Goal: Navigation & Orientation: Understand site structure

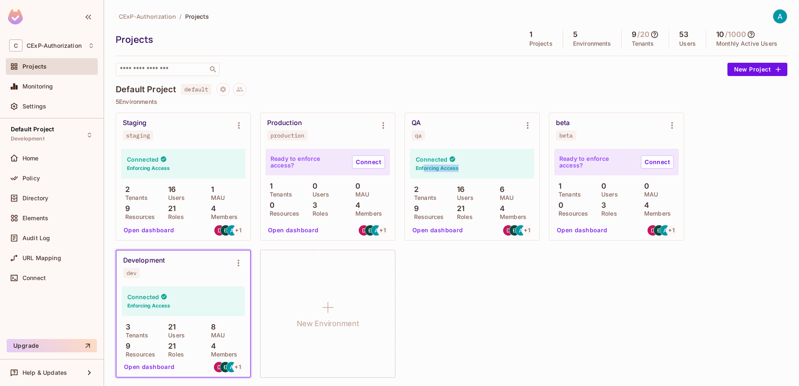
drag, startPoint x: 425, startPoint y: 167, endPoint x: 467, endPoint y: 170, distance: 42.9
click at [467, 170] on div "Connected Enforcing Access" at bounding box center [472, 164] width 124 height 30
click at [141, 230] on button "Open dashboard" at bounding box center [148, 230] width 57 height 13
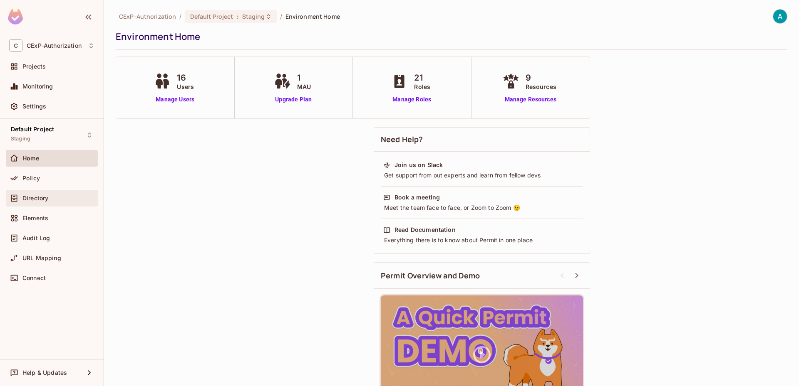
click at [62, 192] on div "Directory" at bounding box center [52, 198] width 92 height 17
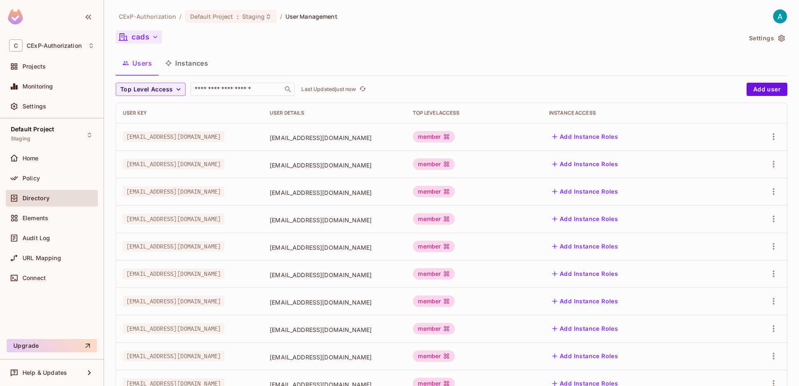
click at [155, 40] on icon "button" at bounding box center [155, 37] width 8 height 8
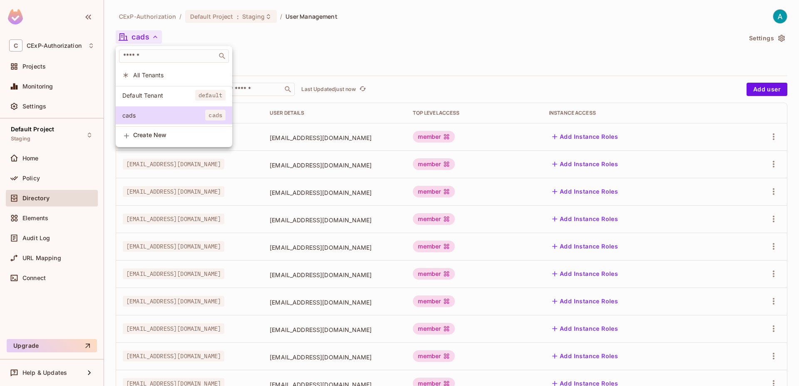
click at [155, 40] on div at bounding box center [399, 193] width 799 height 386
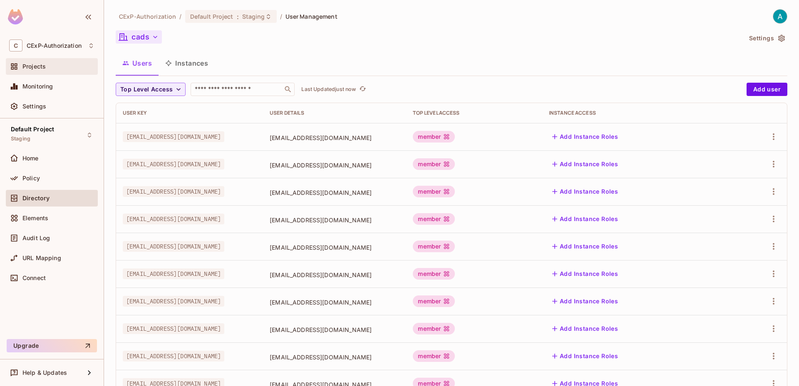
click at [53, 72] on div "Projects" at bounding box center [52, 66] width 92 height 17
